Goal: Task Accomplishment & Management: Manage account settings

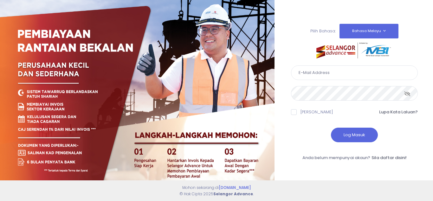
click at [340, 73] on input "text" at bounding box center [354, 72] width 127 height 15
type input "[EMAIL_ADDRESS][DOMAIN_NAME]"
click at [354, 134] on button "Log Masuk" at bounding box center [354, 135] width 47 height 15
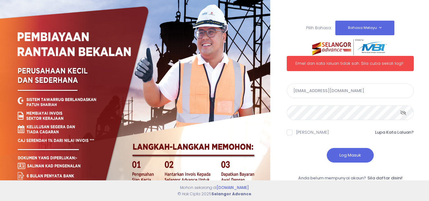
click at [326, 148] on button "Log Masuk" at bounding box center [349, 155] width 47 height 15
click at [279, 109] on div "Pilih Bahasa: Bahasa Melayu English Emel dan kata laluan tidak sah. Sila cuba s…" at bounding box center [349, 108] width 142 height 201
click at [326, 148] on button "Log Masuk" at bounding box center [349, 155] width 47 height 15
click at [270, 110] on div "Pilih Bahasa: Bahasa Melayu English Emel dan kata laluan tidak sah. Sila cuba s…" at bounding box center [349, 109] width 159 height 218
click at [326, 148] on button "Log Masuk" at bounding box center [349, 155] width 47 height 15
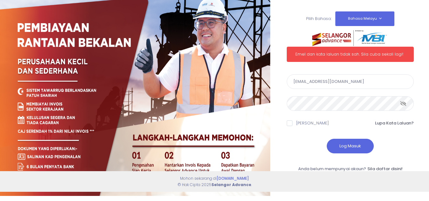
scroll to position [17, 0]
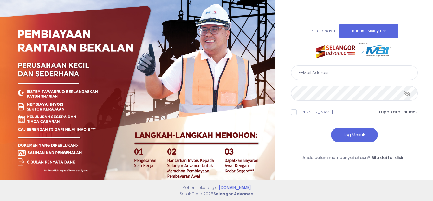
click at [325, 71] on input "text" at bounding box center [354, 72] width 127 height 15
type input "[EMAIL_ADDRESS][DOMAIN_NAME]"
click at [331, 128] on button "Log Masuk" at bounding box center [354, 135] width 47 height 15
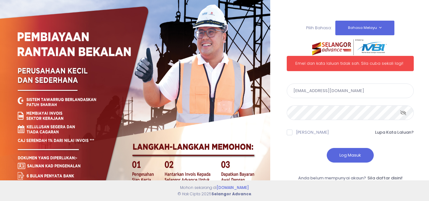
click at [278, 108] on div "Pilih Bahasa: Bahasa Melayu English Emel dan kata laluan tidak sah. Sila cuba s…" at bounding box center [349, 109] width 159 height 218
click at [326, 148] on button "Log Masuk" at bounding box center [349, 155] width 47 height 15
click at [404, 113] on icon at bounding box center [403, 113] width 6 height 0
